Goal: Check status: Check status

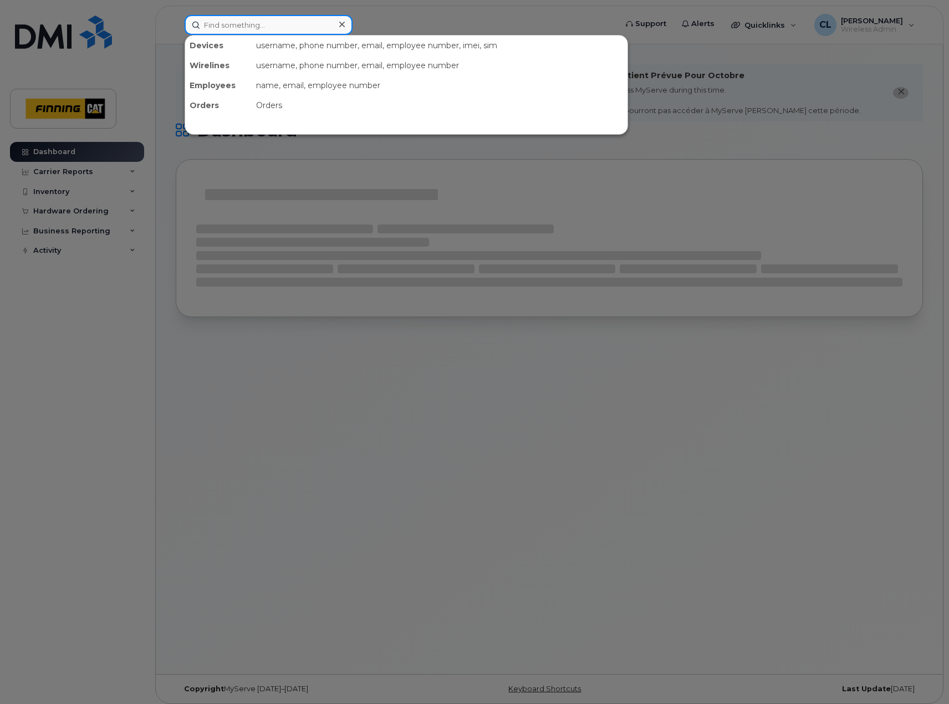
click at [294, 22] on input at bounding box center [269, 25] width 168 height 20
paste input "ffmkv2ws0f00"
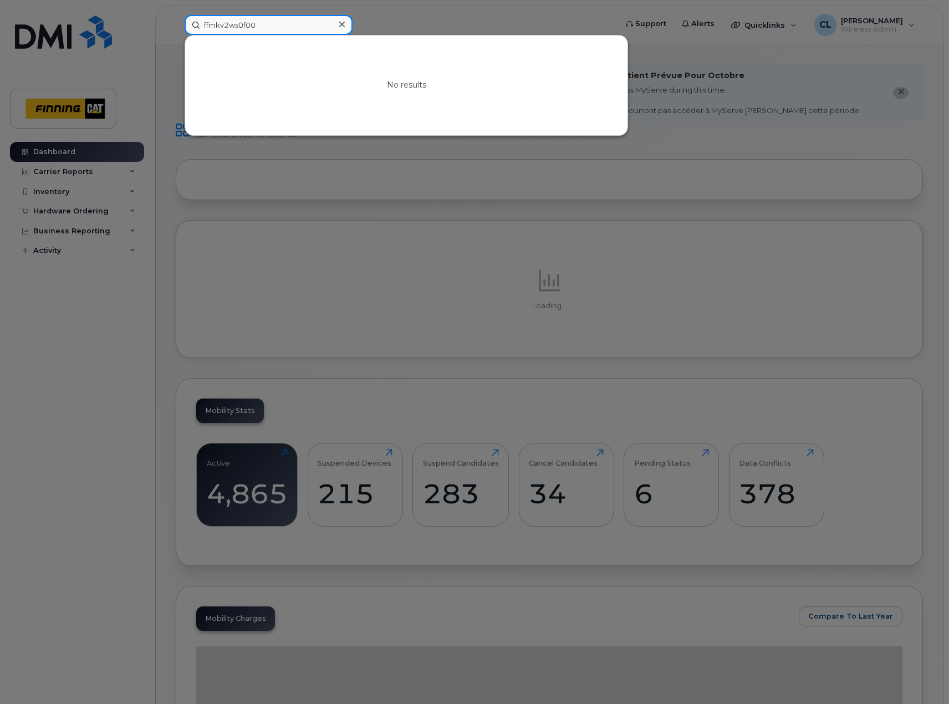
click at [279, 29] on input "ffmkv2ws0f00" at bounding box center [269, 25] width 168 height 20
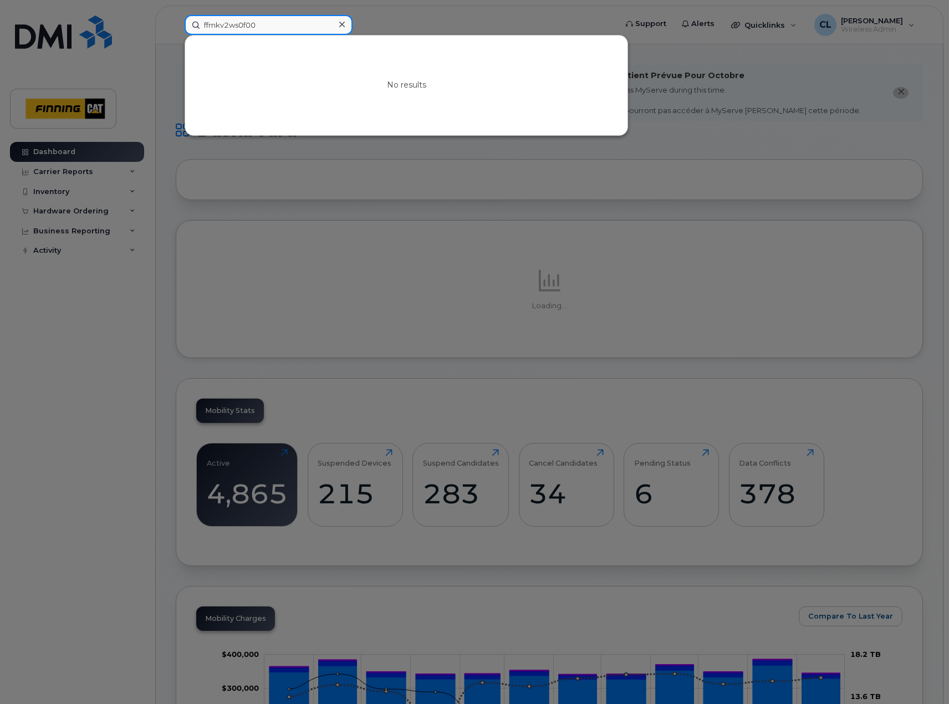
paste input "dx4fjn7pkxkn"
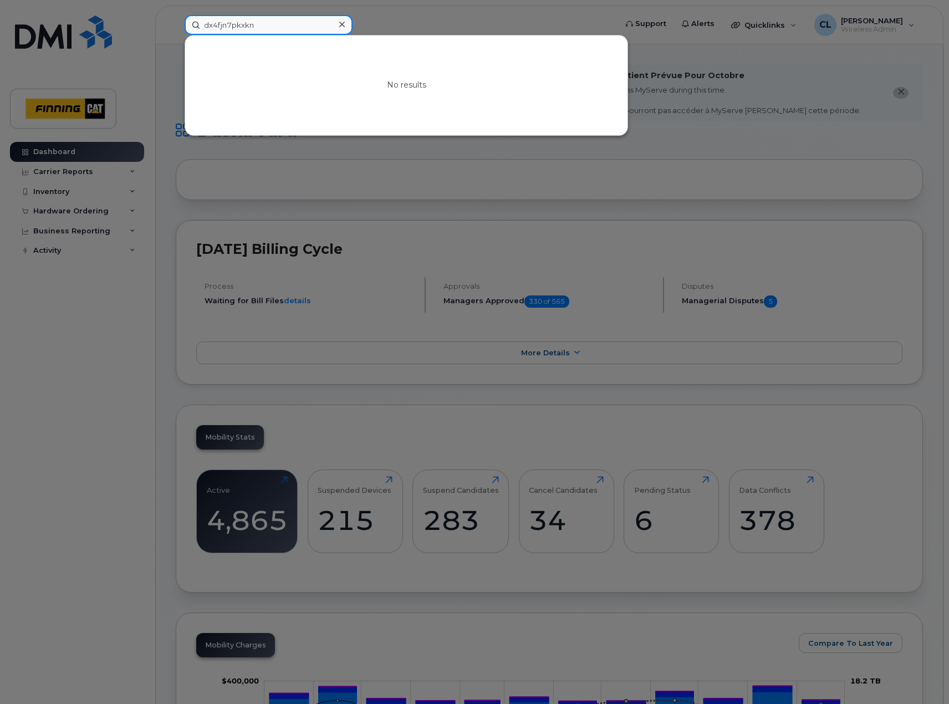
type input "dx4fjn7pkxkn"
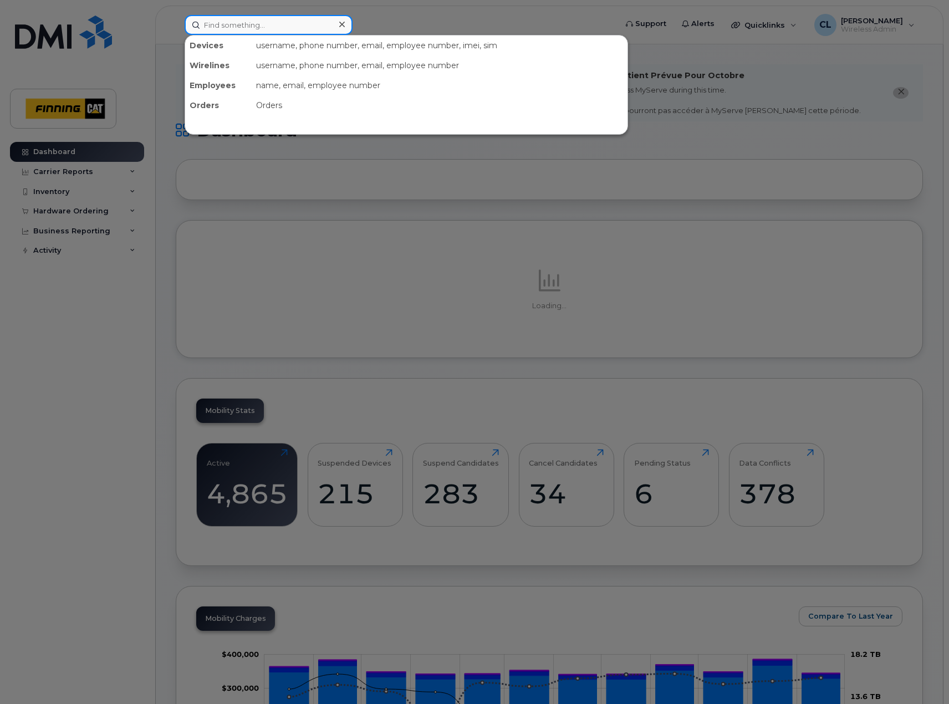
click at [272, 27] on input at bounding box center [269, 25] width 168 height 20
paste input "356830119750883"
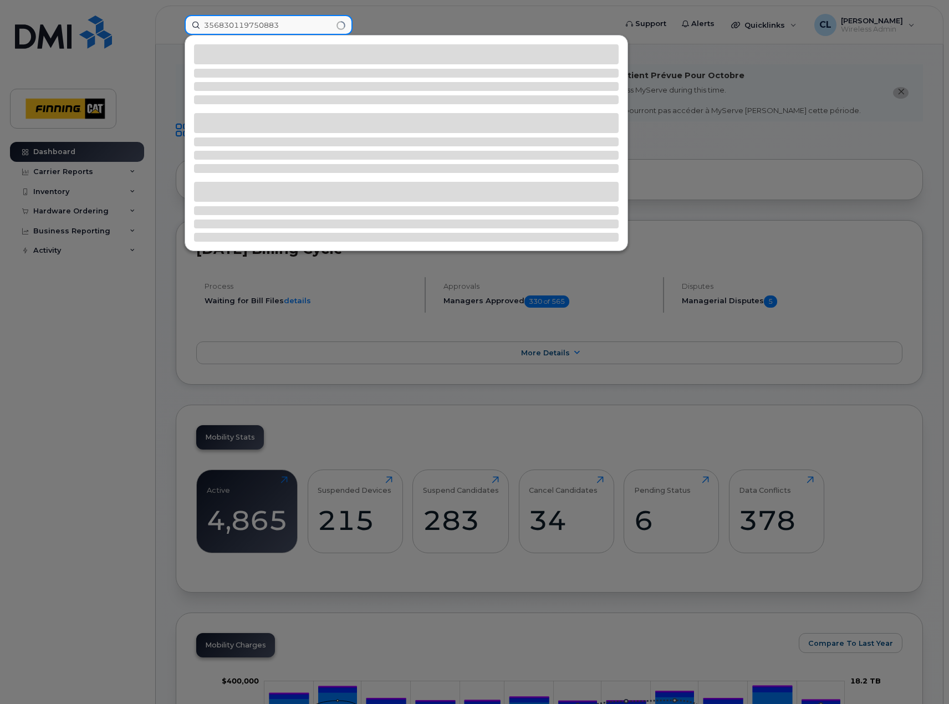
type input "356830119750883"
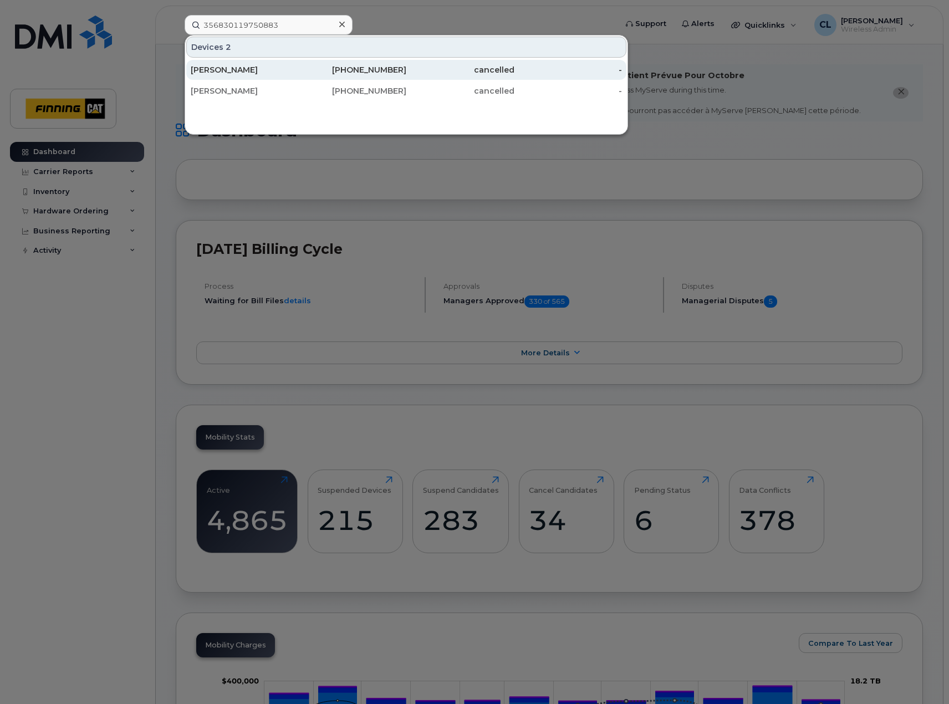
click at [256, 76] on div "[PERSON_NAME]" at bounding box center [245, 70] width 108 height 20
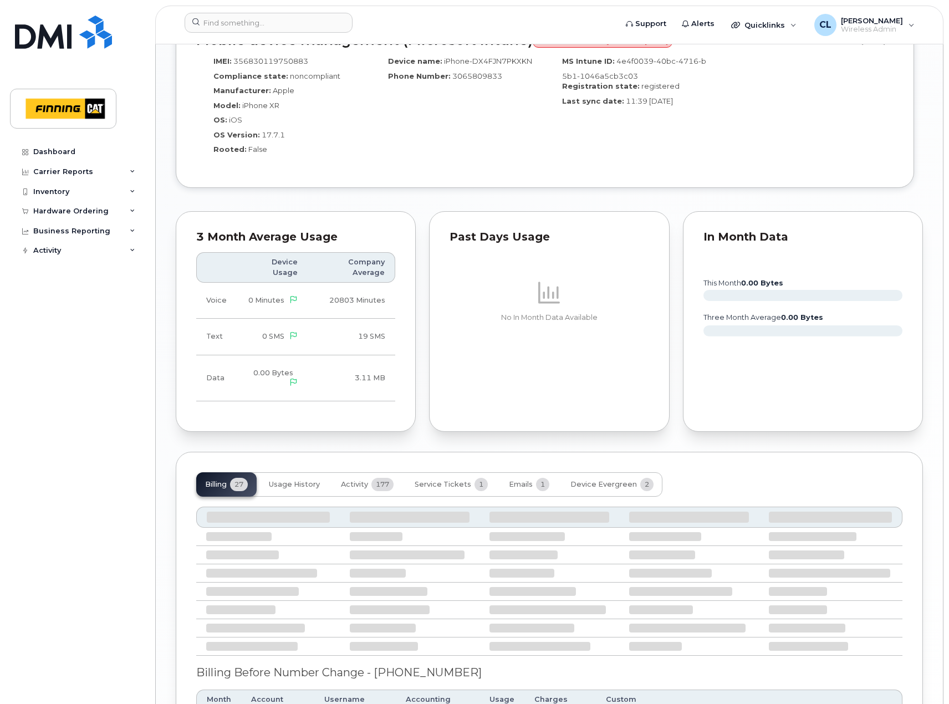
scroll to position [1089, 0]
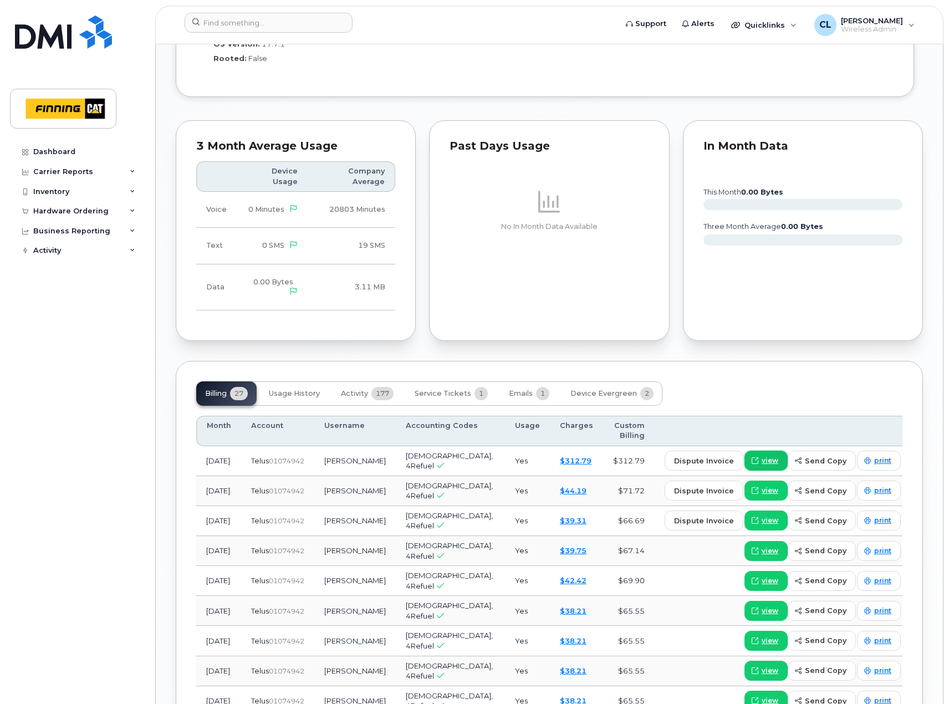
click at [762, 456] on span "view" at bounding box center [770, 461] width 17 height 10
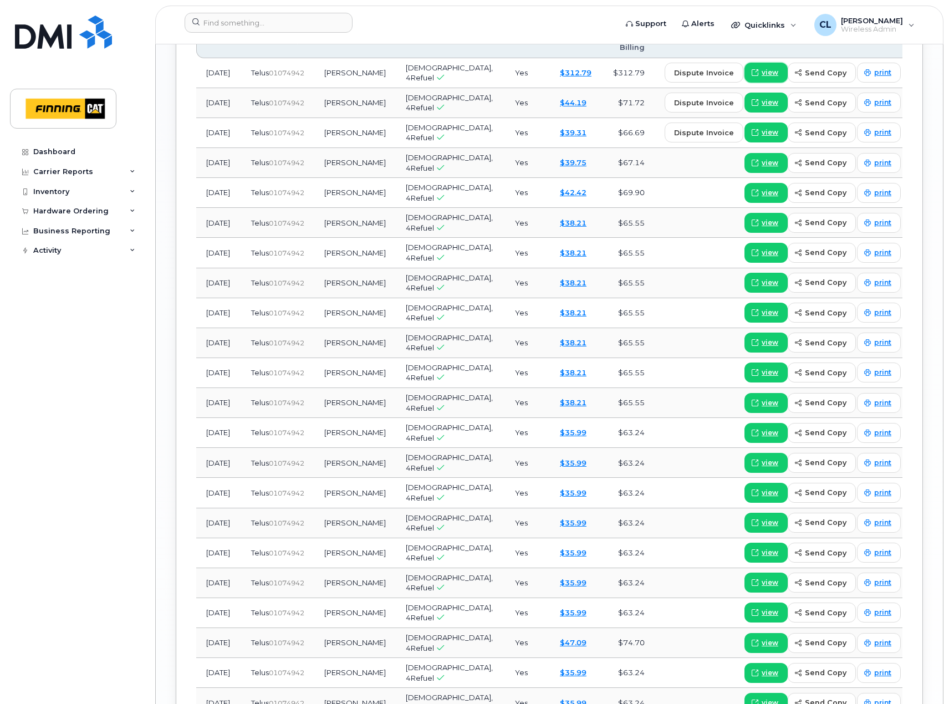
scroll to position [1749, 0]
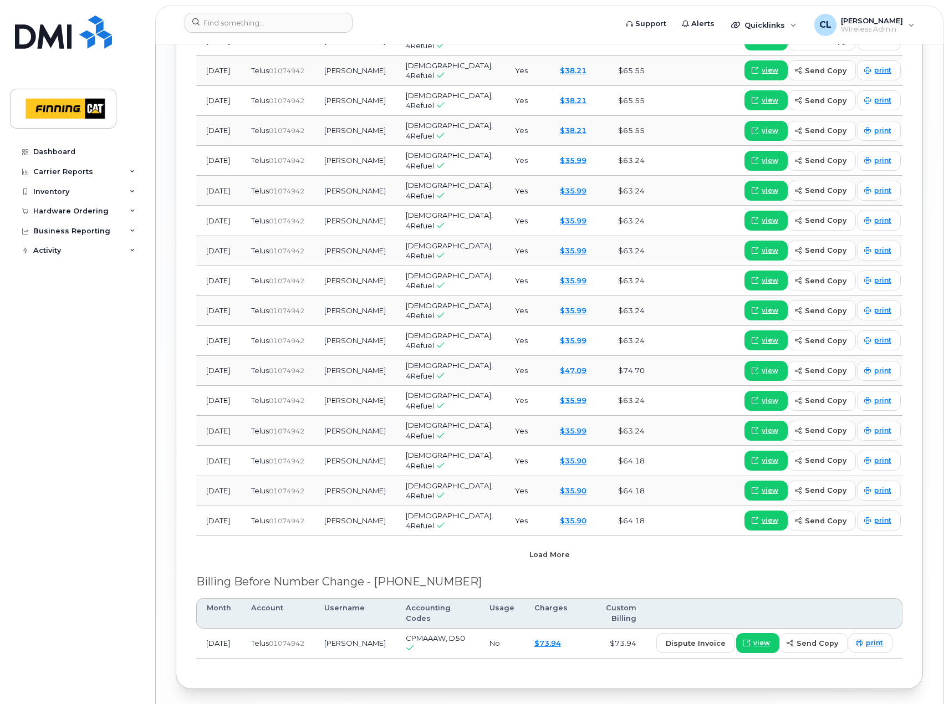
click at [600, 545] on button "Load more" at bounding box center [549, 555] width 333 height 20
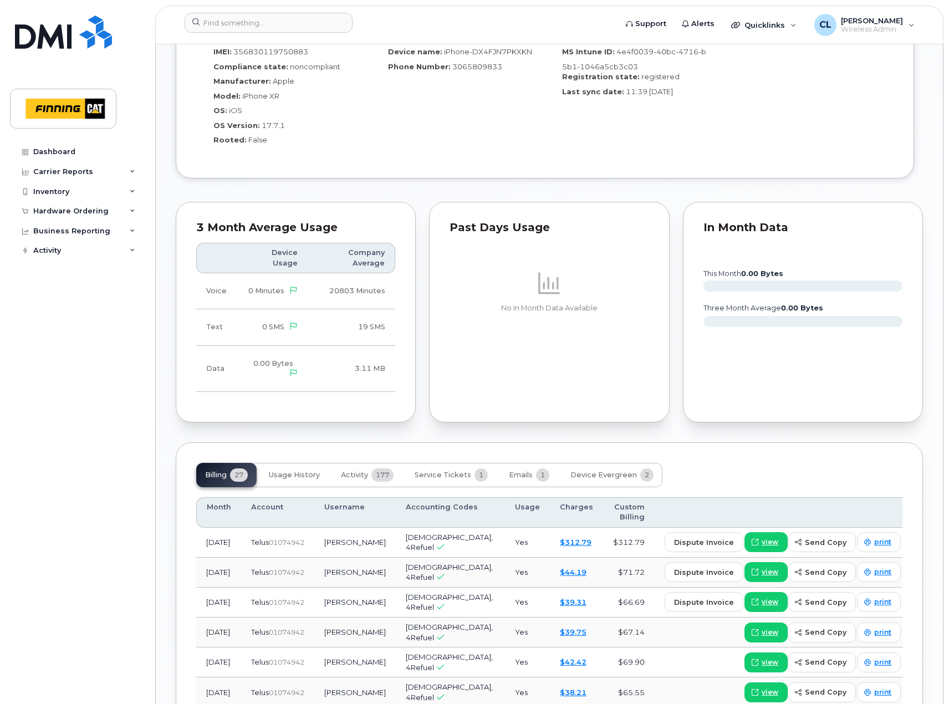
scroll to position [1004, 0]
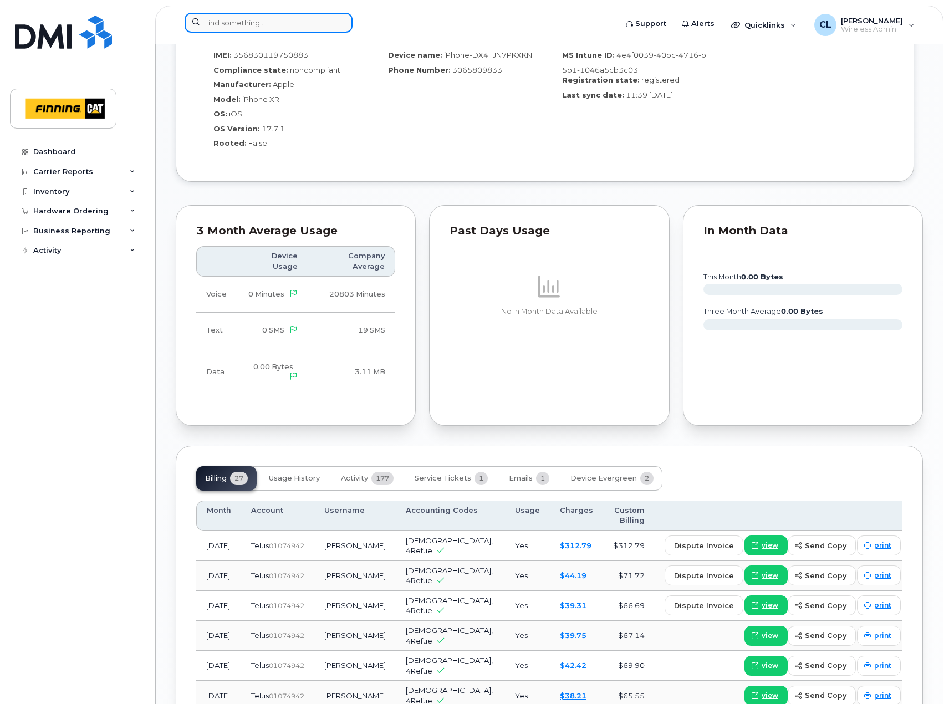
click at [293, 23] on input at bounding box center [269, 23] width 168 height 20
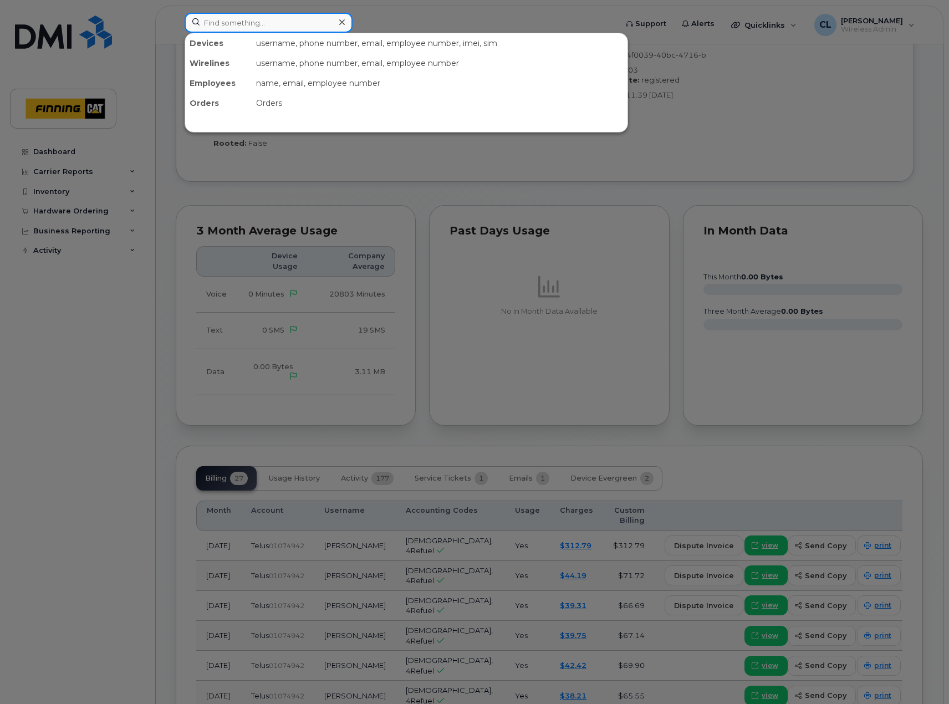
paste input "356830119750883"
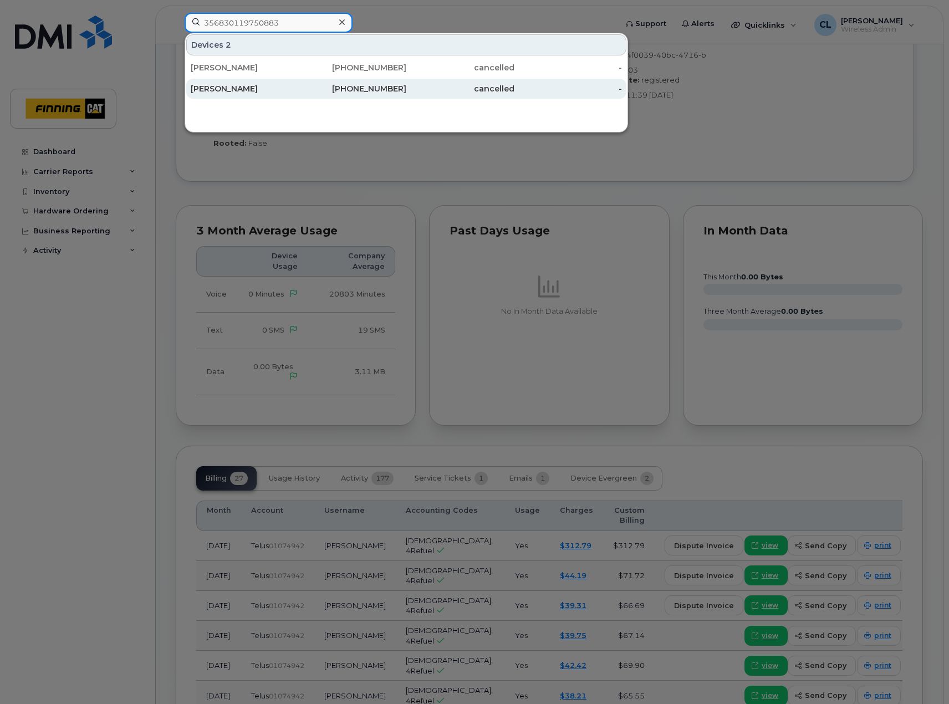
type input "356830119750883"
click at [277, 89] on div "[PERSON_NAME]" at bounding box center [245, 88] width 108 height 11
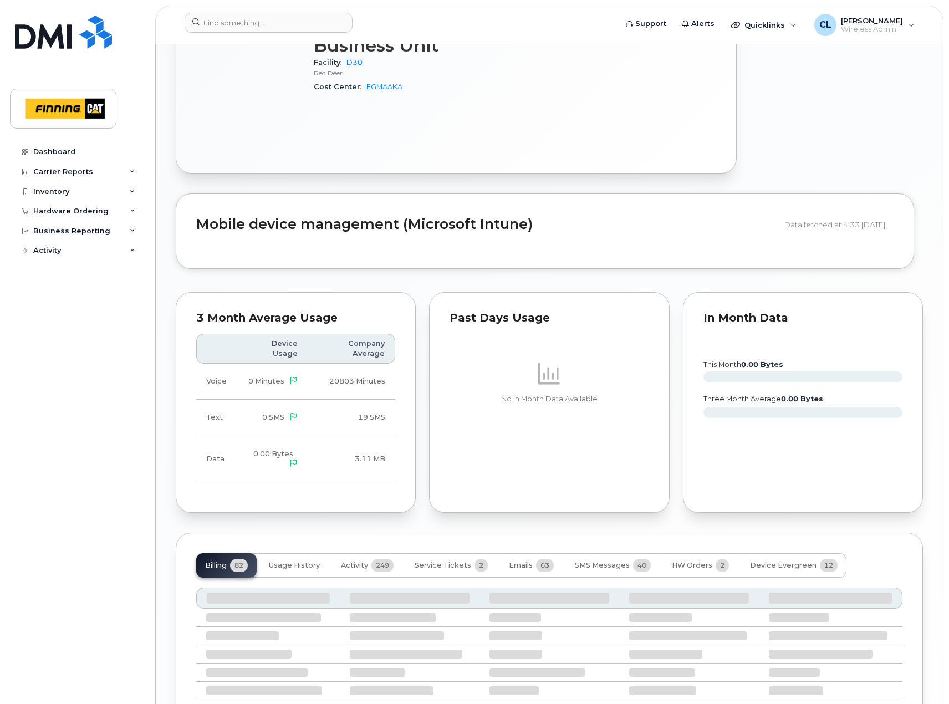
scroll to position [846, 0]
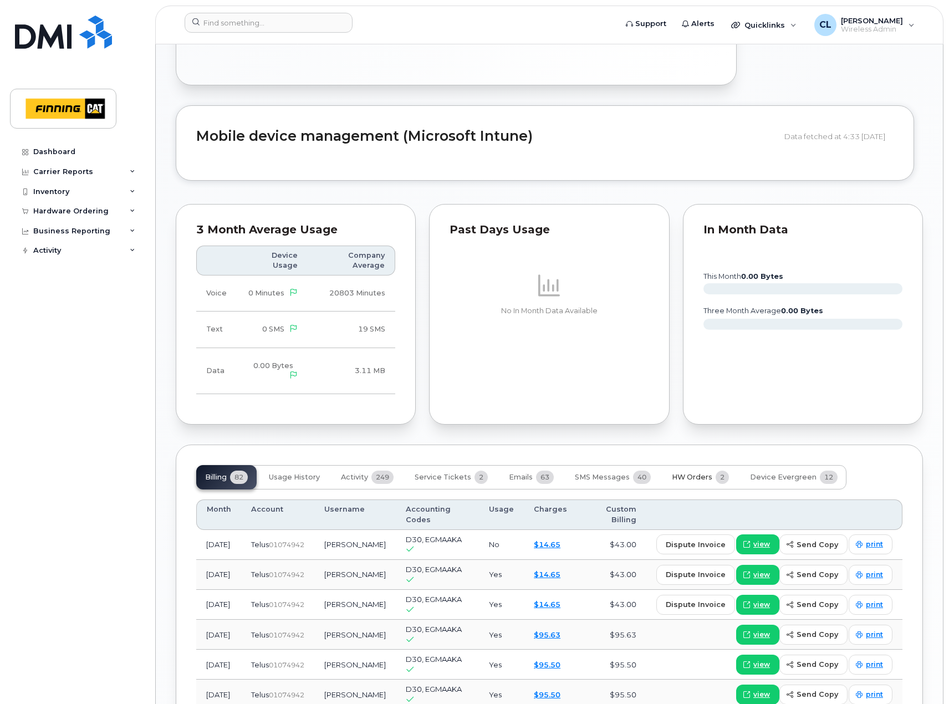
click at [685, 465] on button "HW Orders 2" at bounding box center [700, 477] width 75 height 24
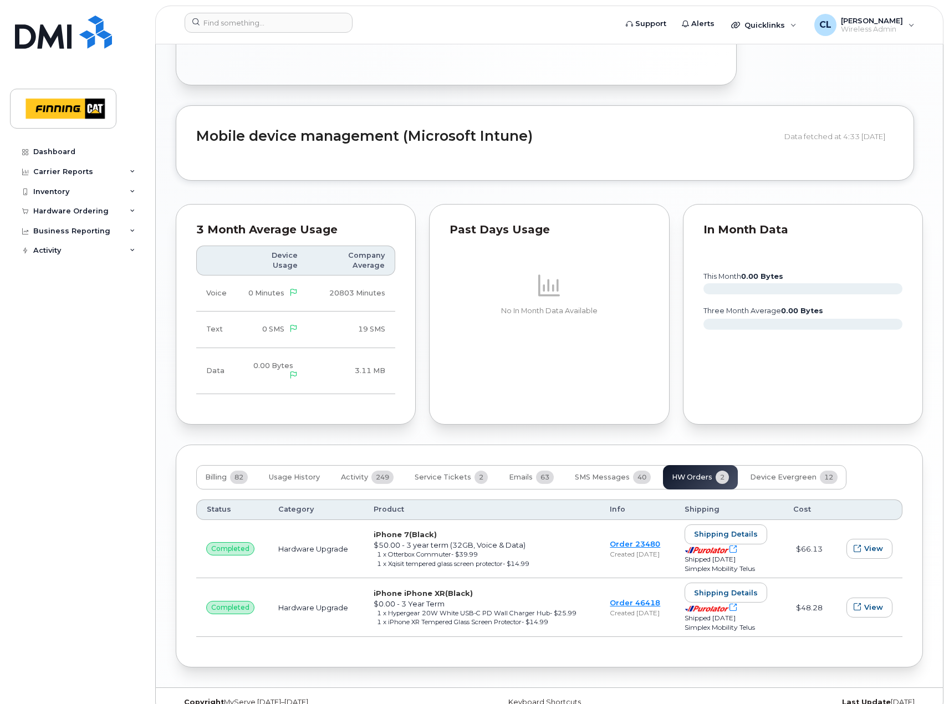
scroll to position [834, 0]
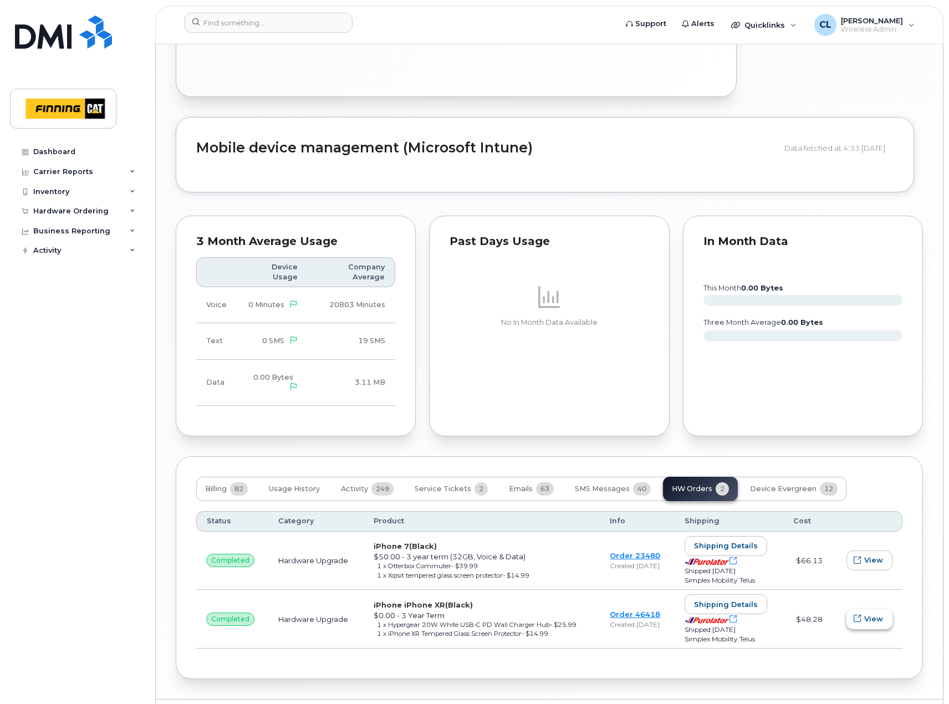
click at [860, 615] on icon "button" at bounding box center [857, 618] width 7 height 7
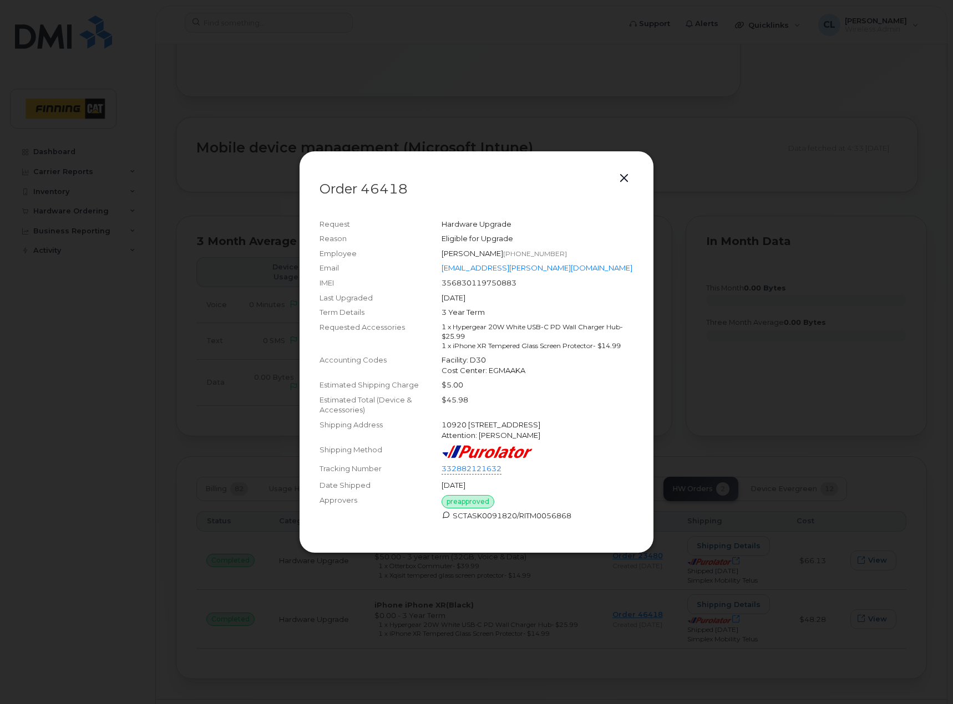
click at [629, 174] on button "button" at bounding box center [623, 179] width 17 height 16
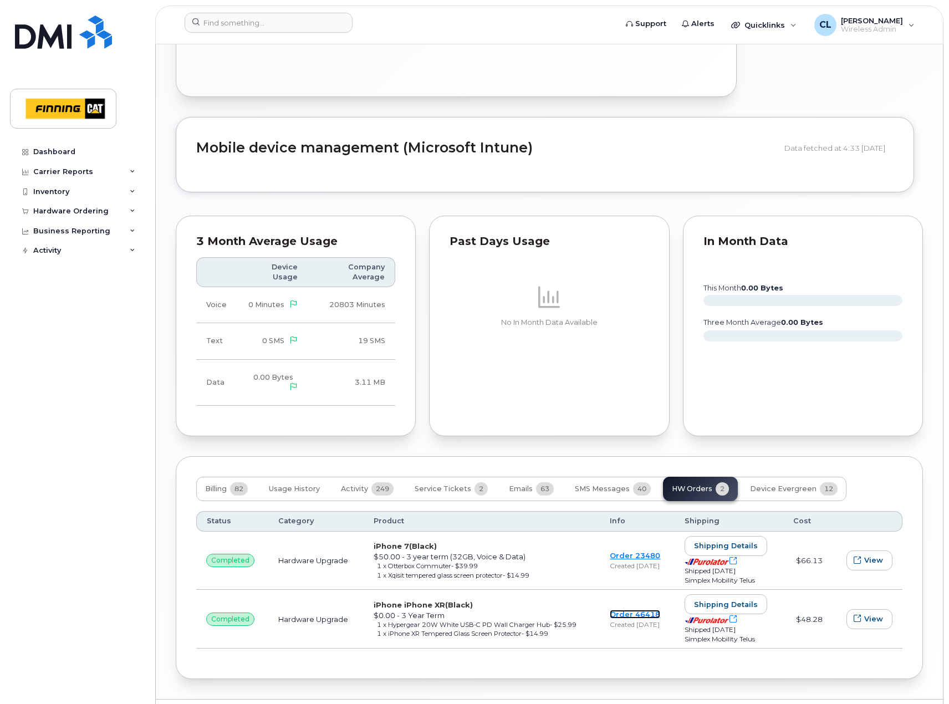
click at [620, 610] on link "Order 46418" at bounding box center [635, 614] width 50 height 9
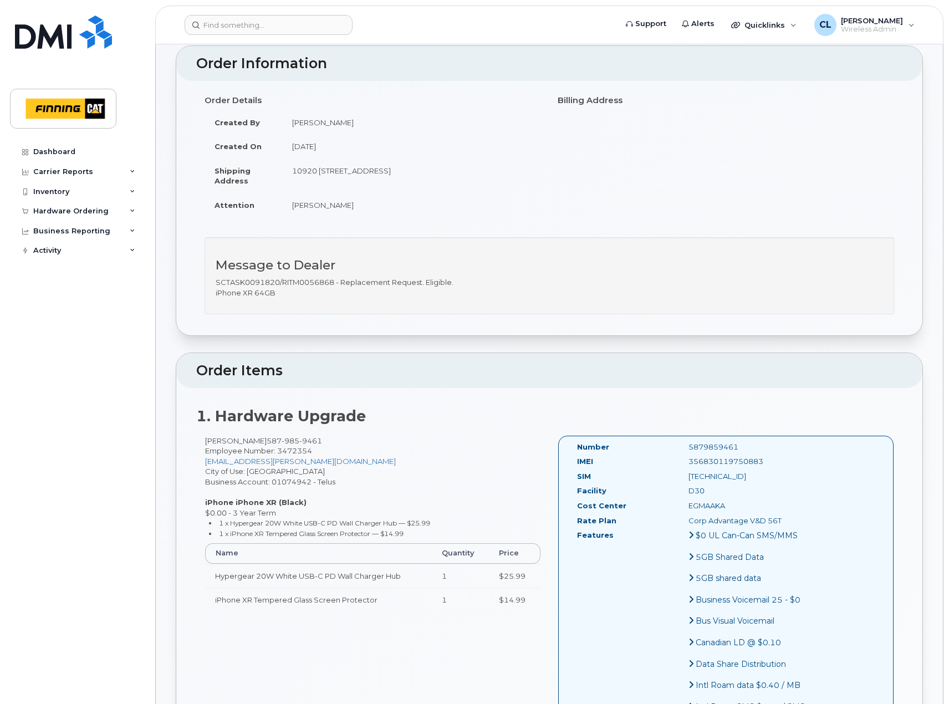
scroll to position [333, 0]
